Goal: Register for event/course

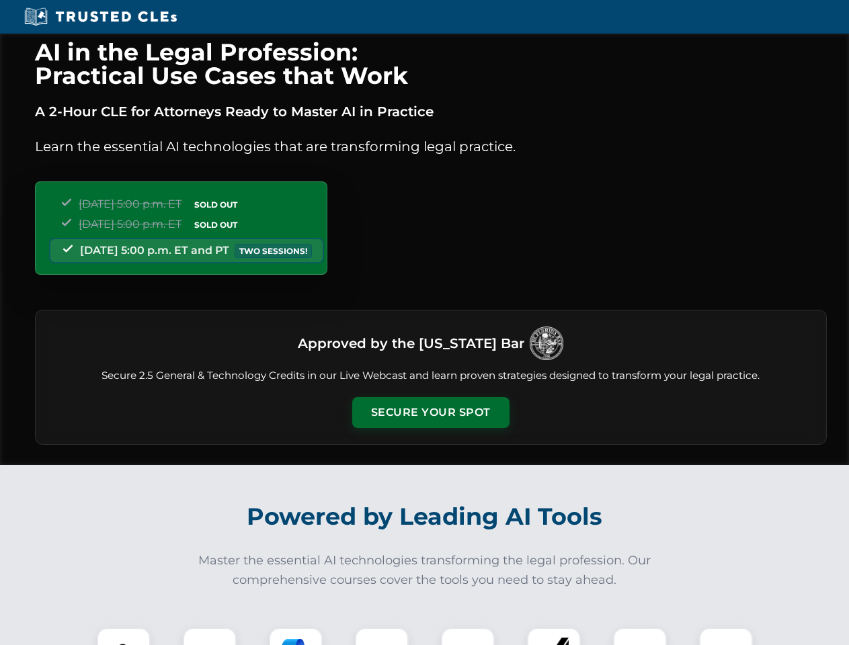
click at [430, 413] on button "Secure Your Spot" at bounding box center [430, 412] width 157 height 31
click at [124, 636] on img at bounding box center [123, 654] width 39 height 39
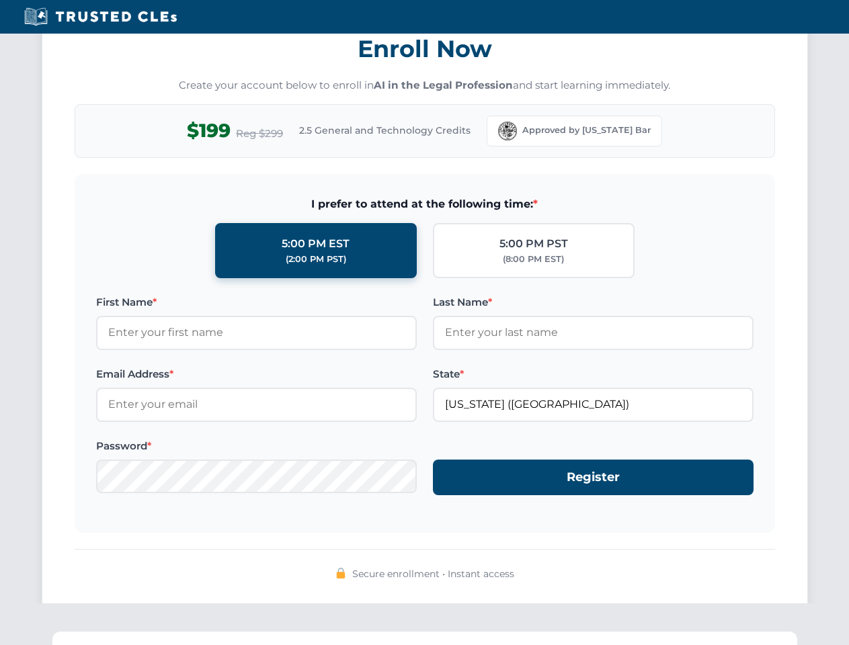
scroll to position [1319, 0]
